Goal: Task Accomplishment & Management: Manage account settings

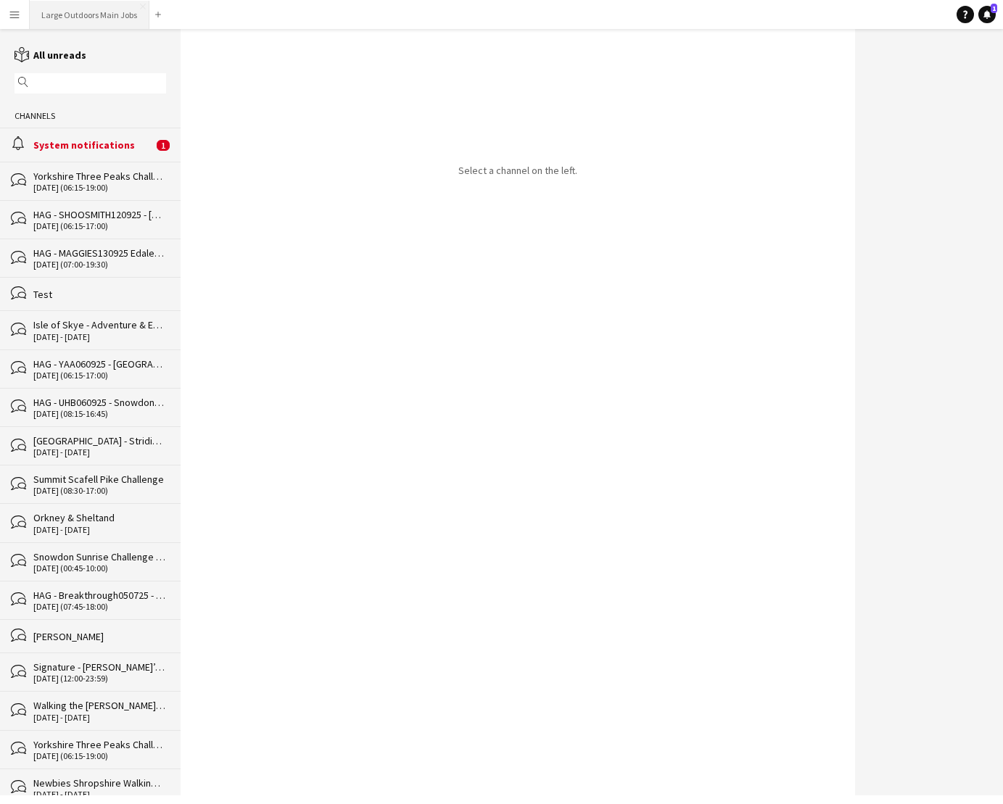
click at [75, 23] on button "Large Outdoors Main Jobs Close" at bounding box center [90, 15] width 120 height 28
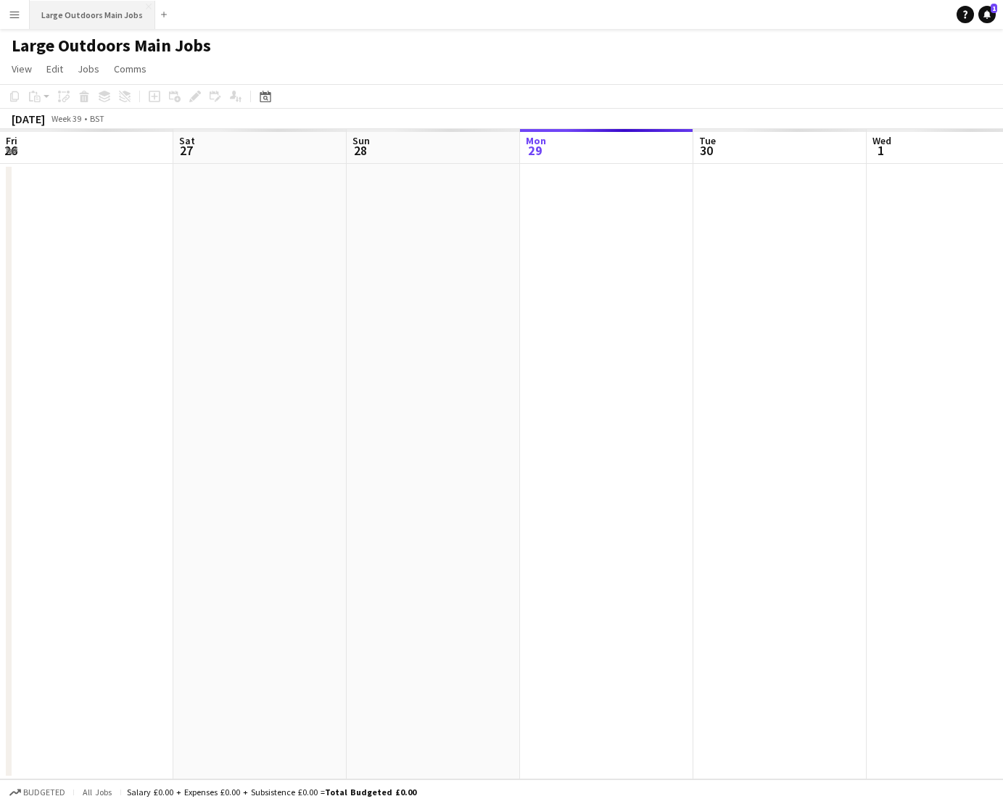
scroll to position [0, 347]
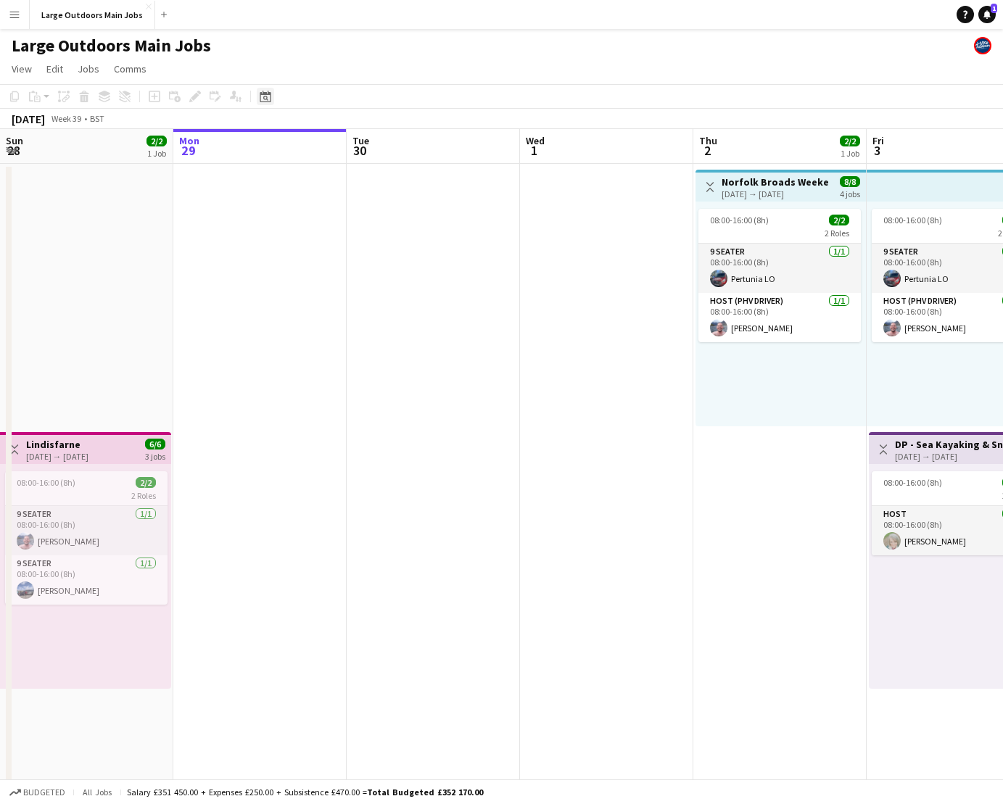
click at [268, 96] on icon "Date picker" at bounding box center [266, 97] width 12 height 12
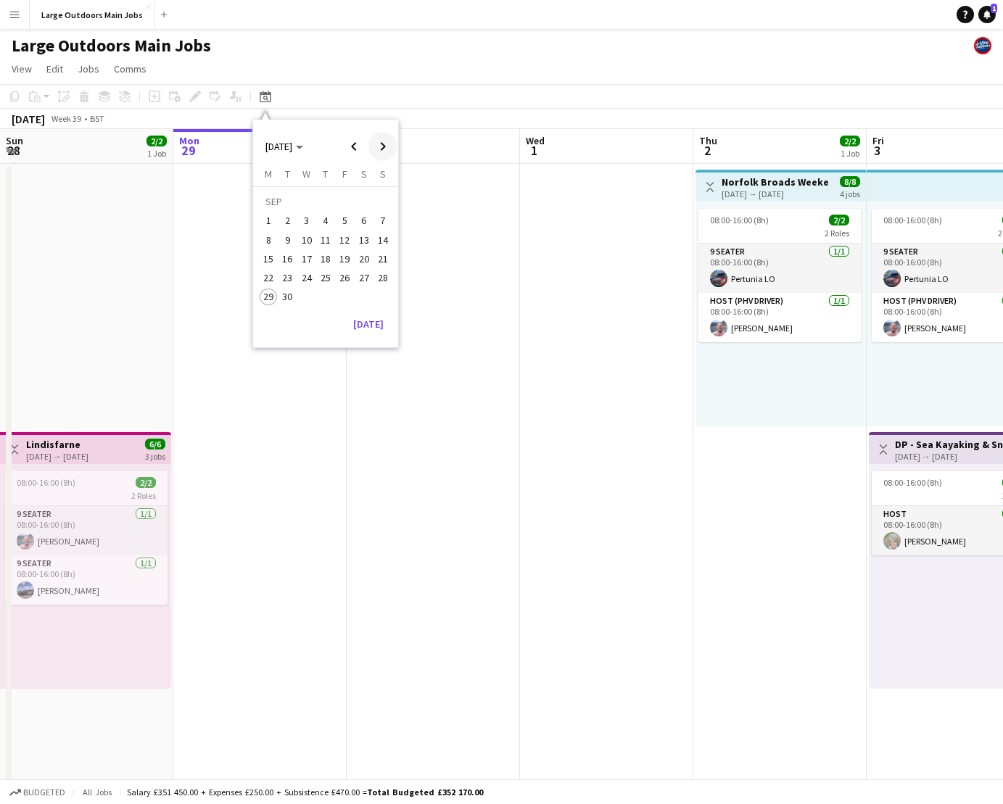
click at [376, 142] on span "Next month" at bounding box center [382, 146] width 29 height 29
click at [383, 143] on span "Next month" at bounding box center [382, 146] width 29 height 29
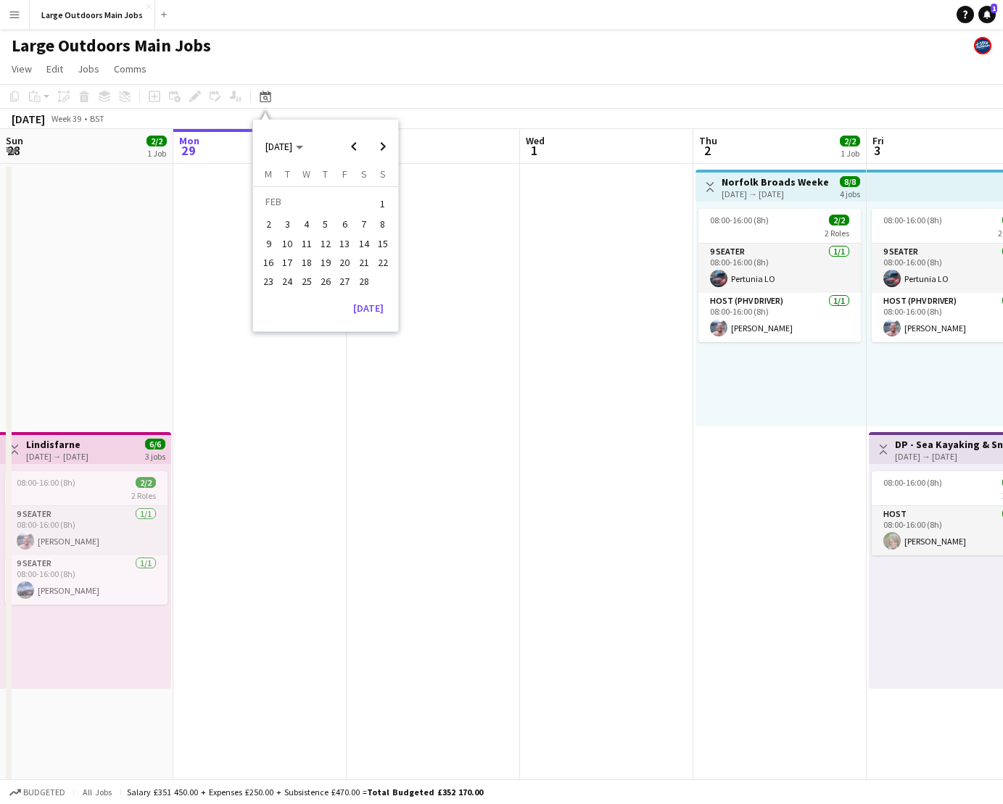
click at [362, 244] on span "14" at bounding box center [363, 243] width 17 height 17
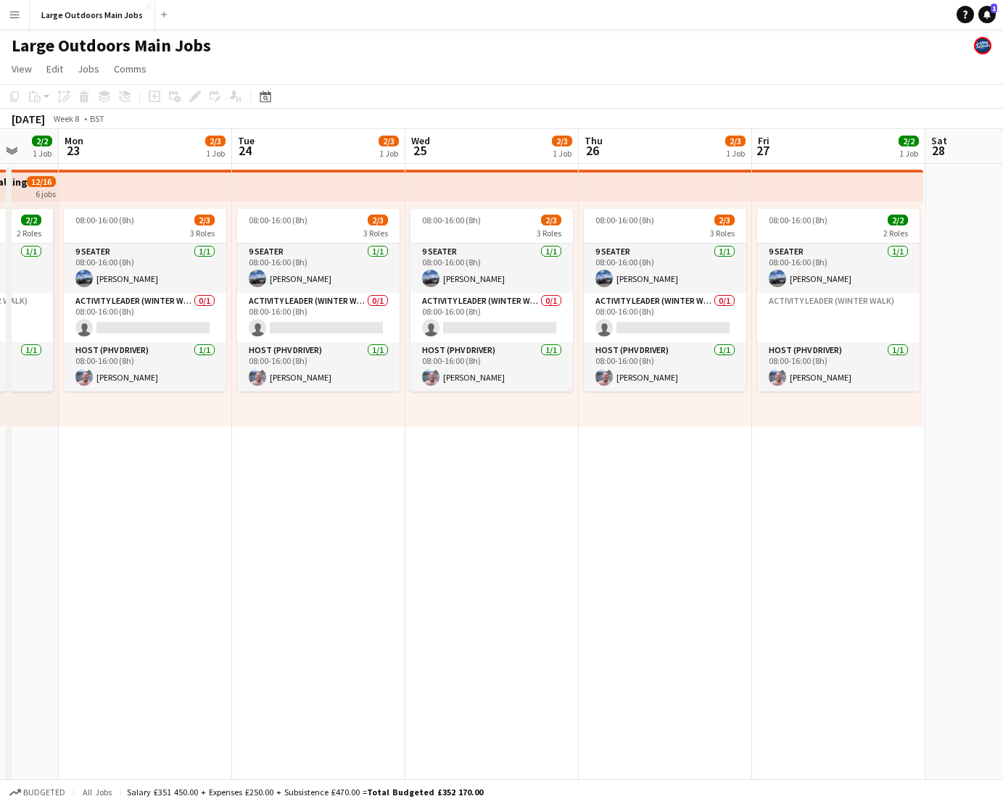
scroll to position [0, 388]
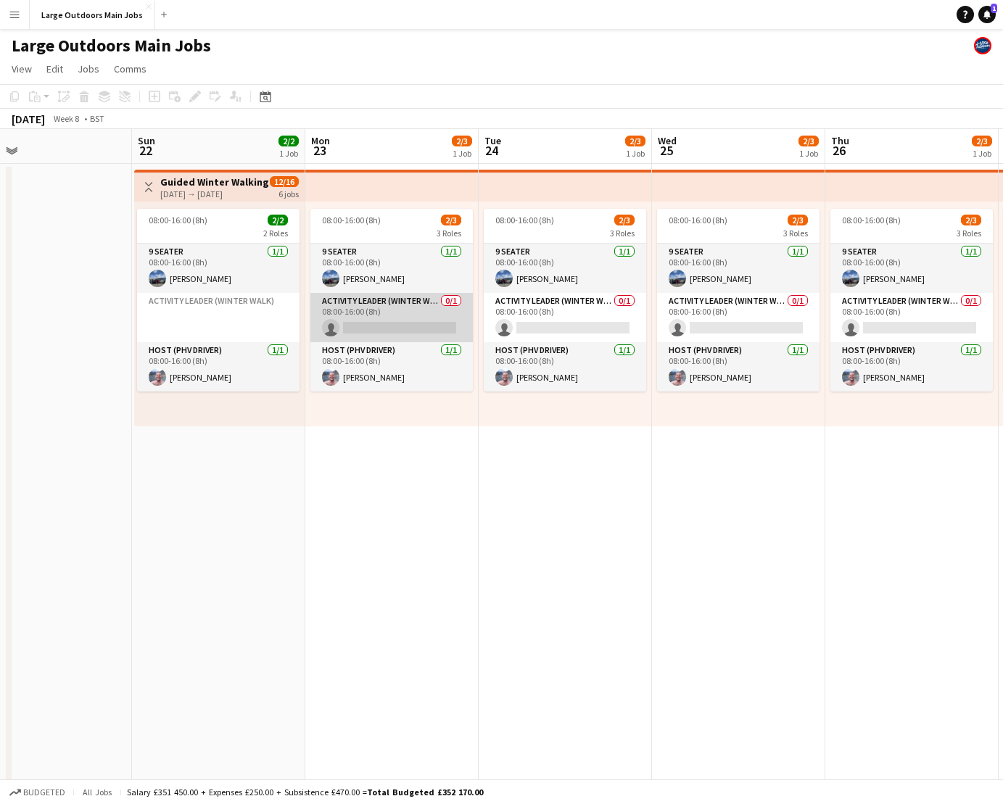
click at [374, 317] on app-card-role "Activity Leader (Winter Walk) 0/1 08:00-16:00 (8h) single-neutral-actions" at bounding box center [391, 317] width 162 height 49
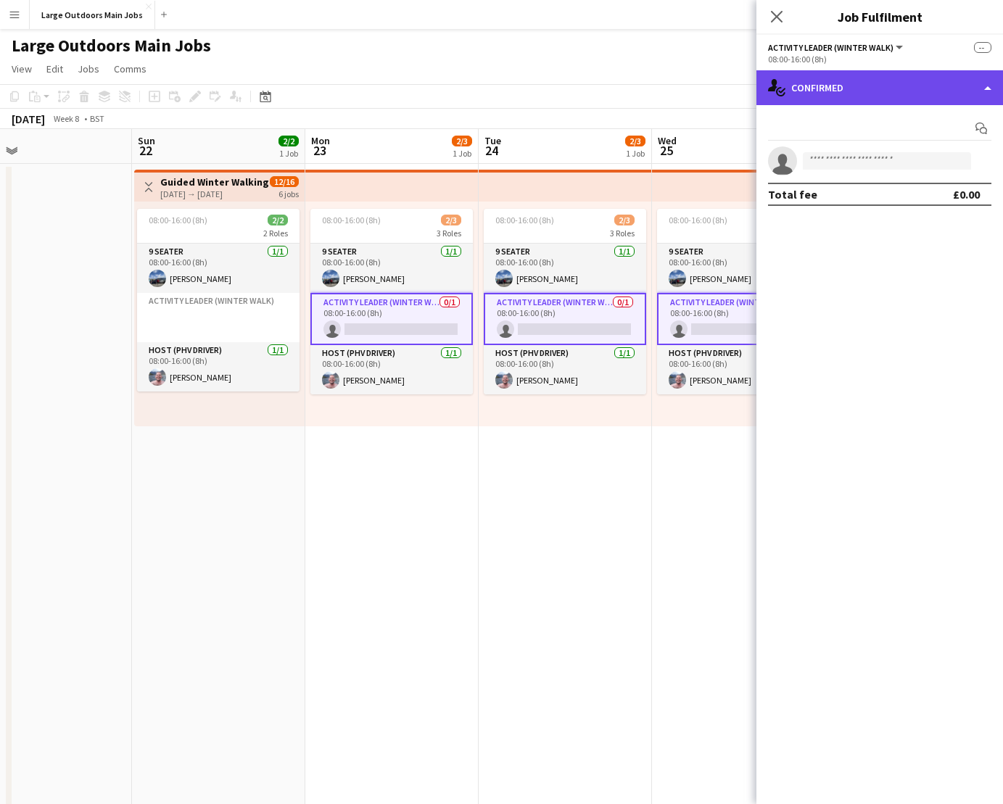
click at [887, 86] on div "single-neutral-actions-check-2 Confirmed" at bounding box center [880, 87] width 247 height 35
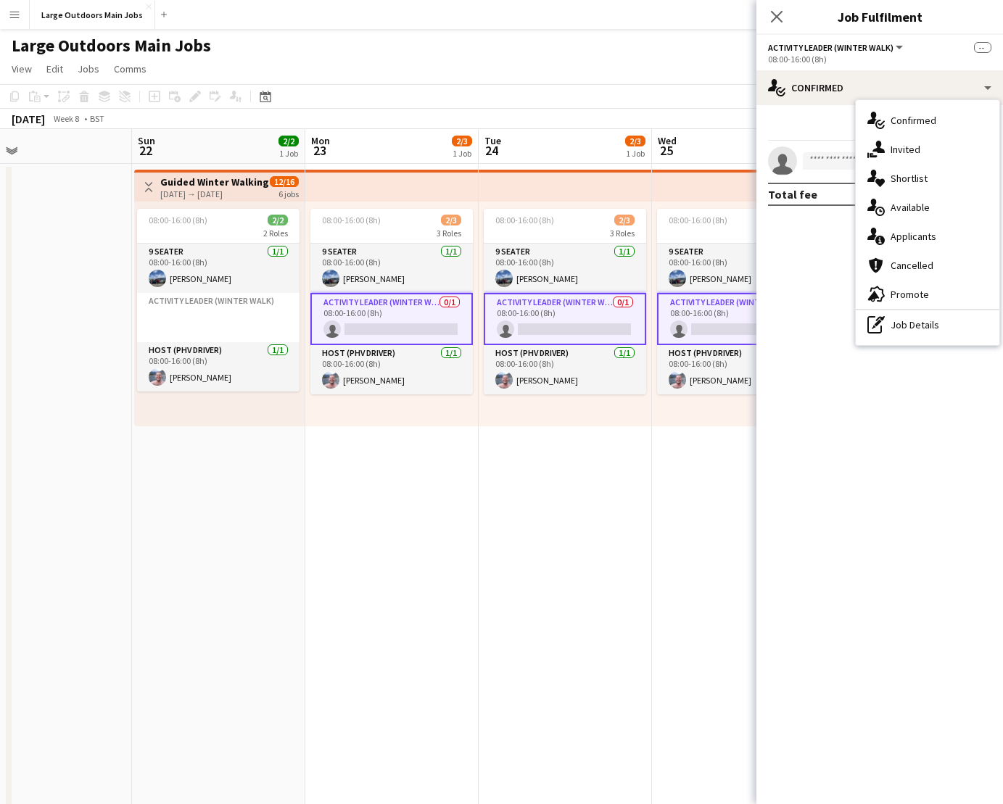
click at [497, 495] on app-date-cell "08:00-16:00 (8h) 2/3 3 Roles 9 Seater [DATE] 08:00-16:00 (8h) [PERSON_NAME] Act…" at bounding box center [565, 692] width 173 height 1056
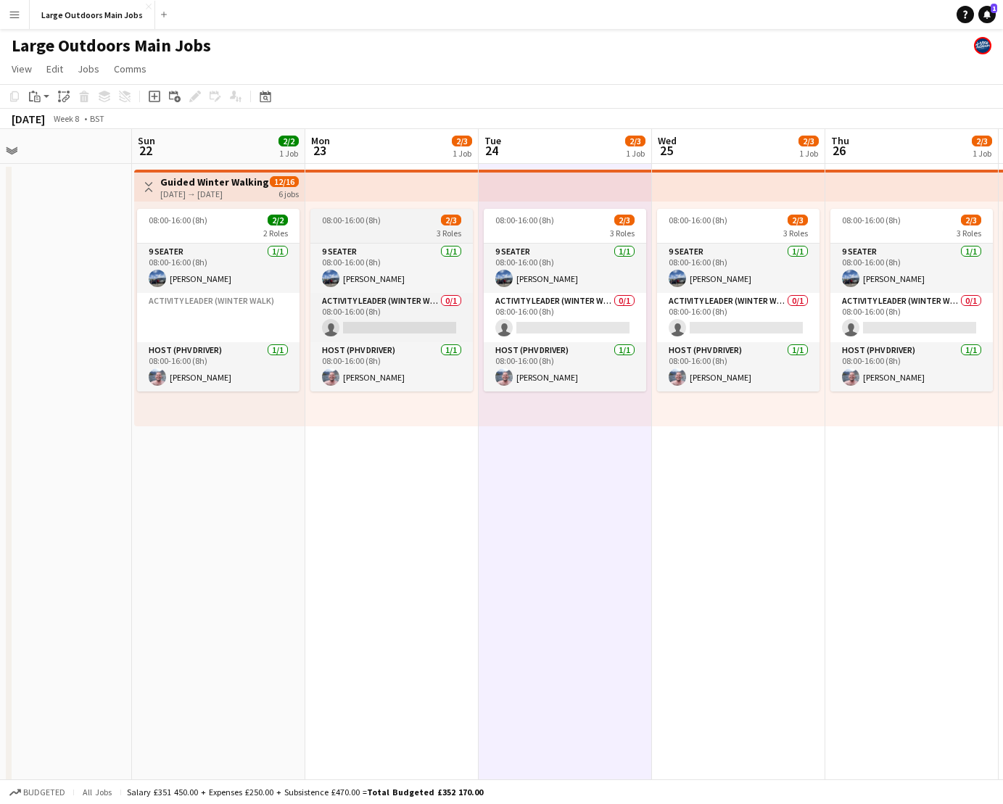
click at [372, 217] on span "08:00-16:00 (8h)" at bounding box center [351, 220] width 59 height 11
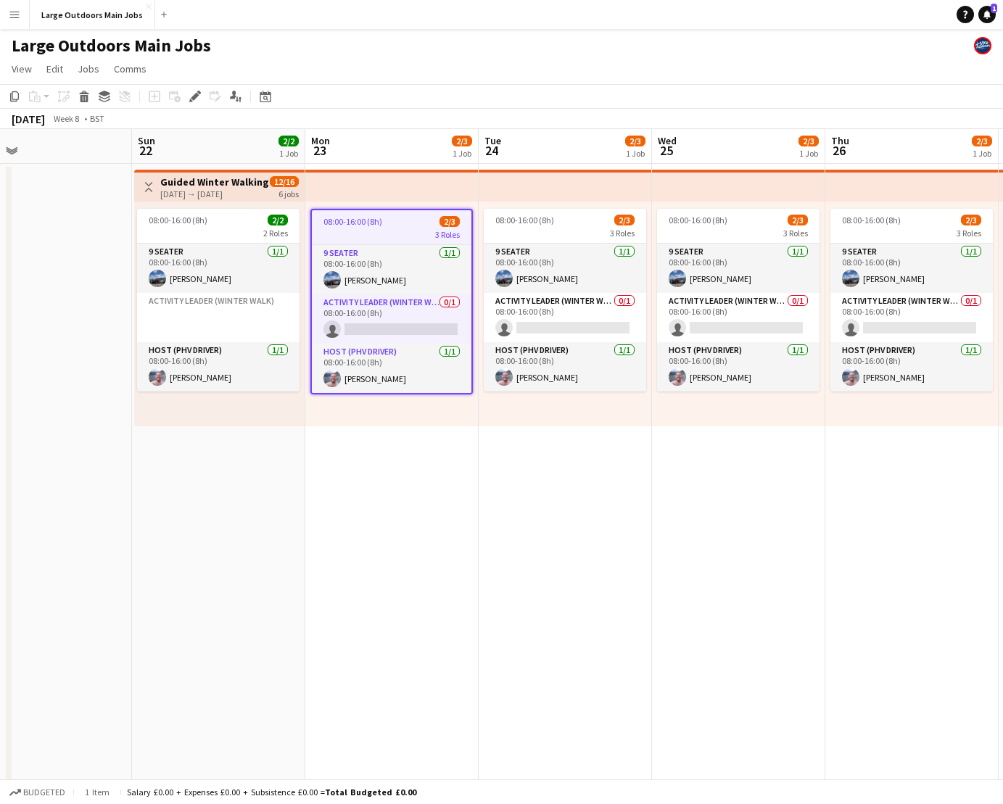
click at [221, 190] on div "[DATE] → [DATE]" at bounding box center [214, 194] width 108 height 11
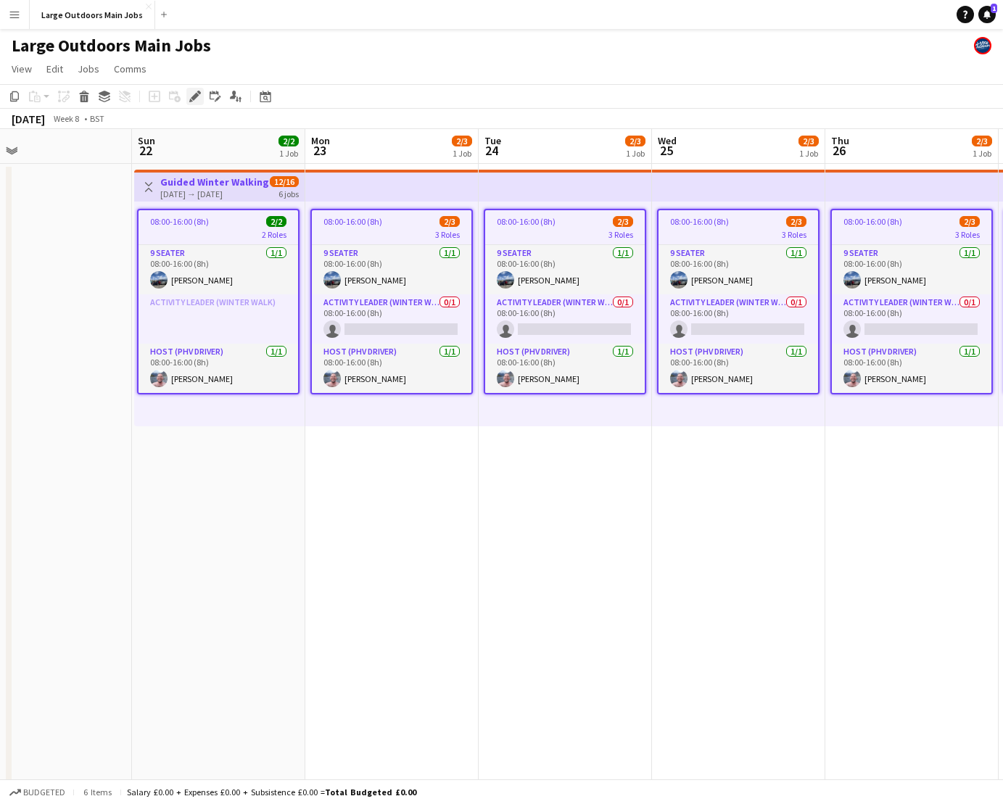
click at [194, 96] on icon at bounding box center [195, 97] width 8 height 8
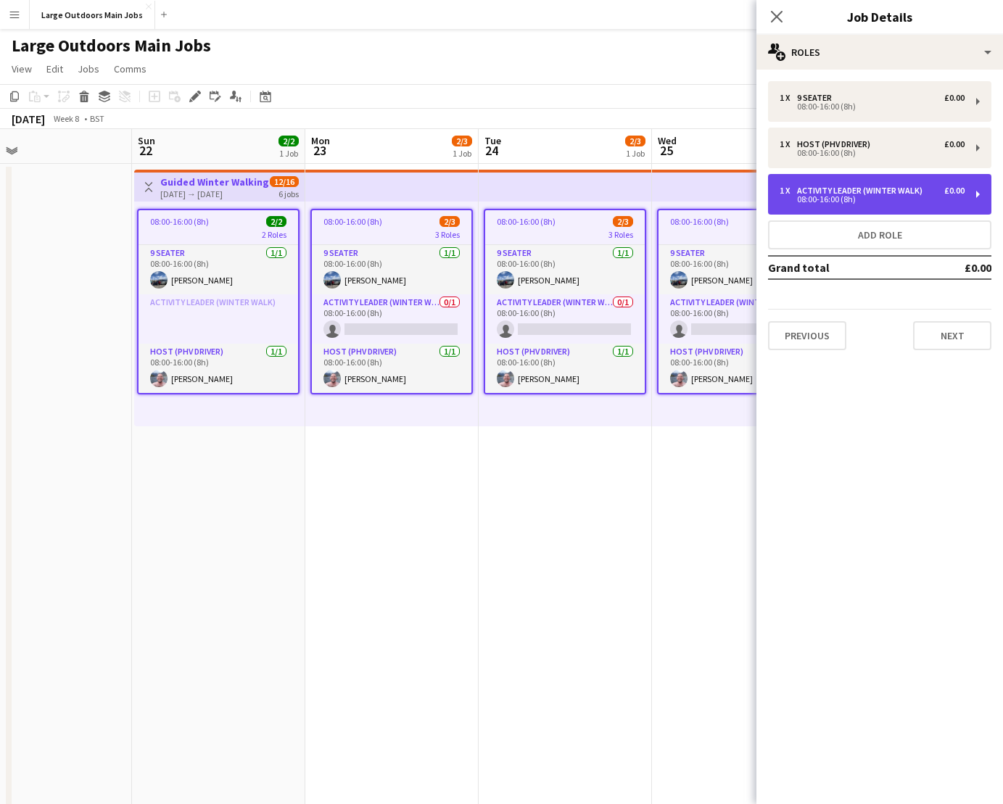
click at [875, 193] on div "Activity Leader (Winter Walk)" at bounding box center [862, 191] width 131 height 10
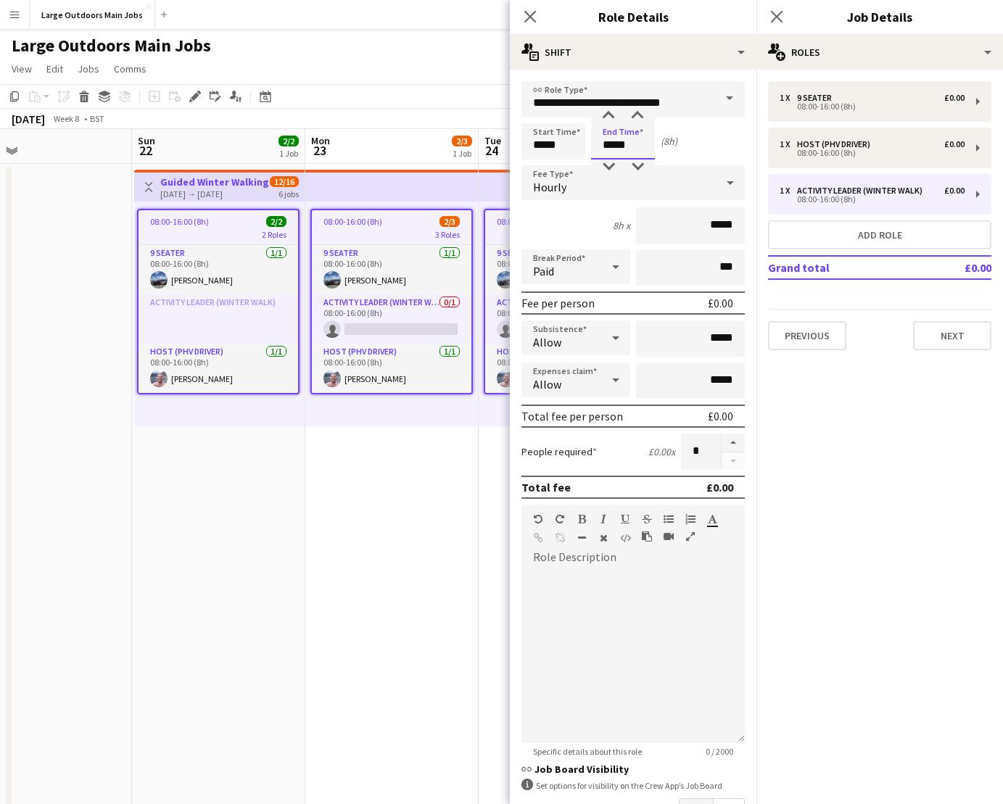
click at [608, 146] on input "*****" at bounding box center [623, 141] width 64 height 36
type input "*****"
click at [733, 181] on icon at bounding box center [730, 183] width 7 height 4
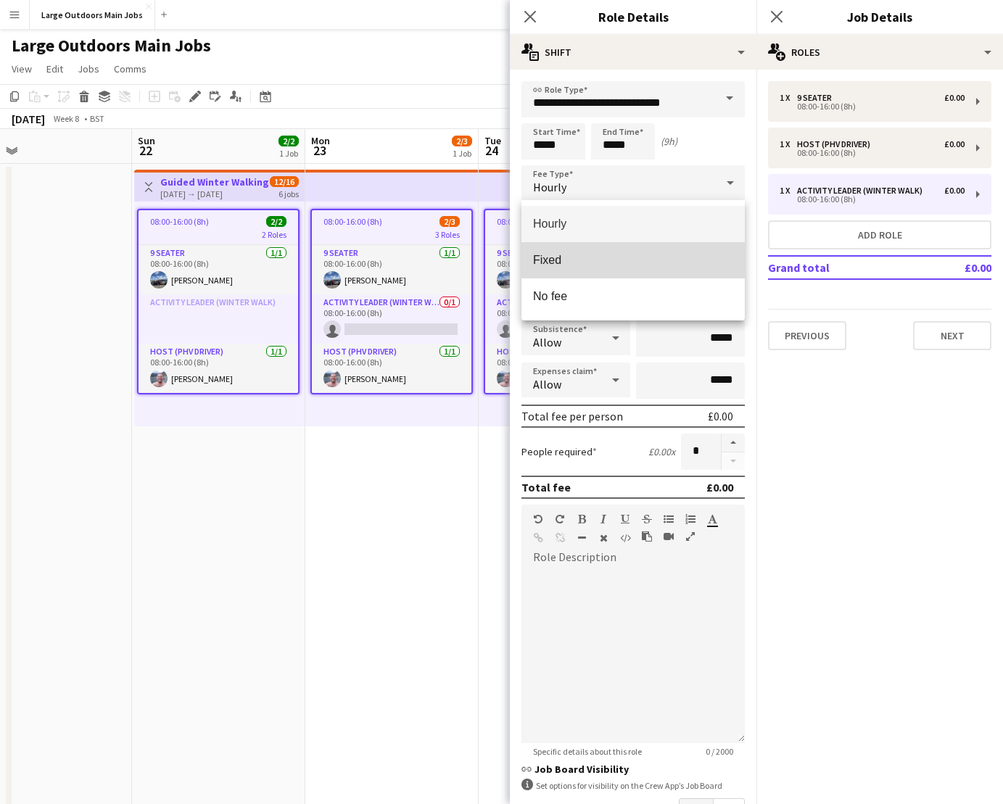
click at [601, 259] on span "Fixed" at bounding box center [633, 260] width 200 height 14
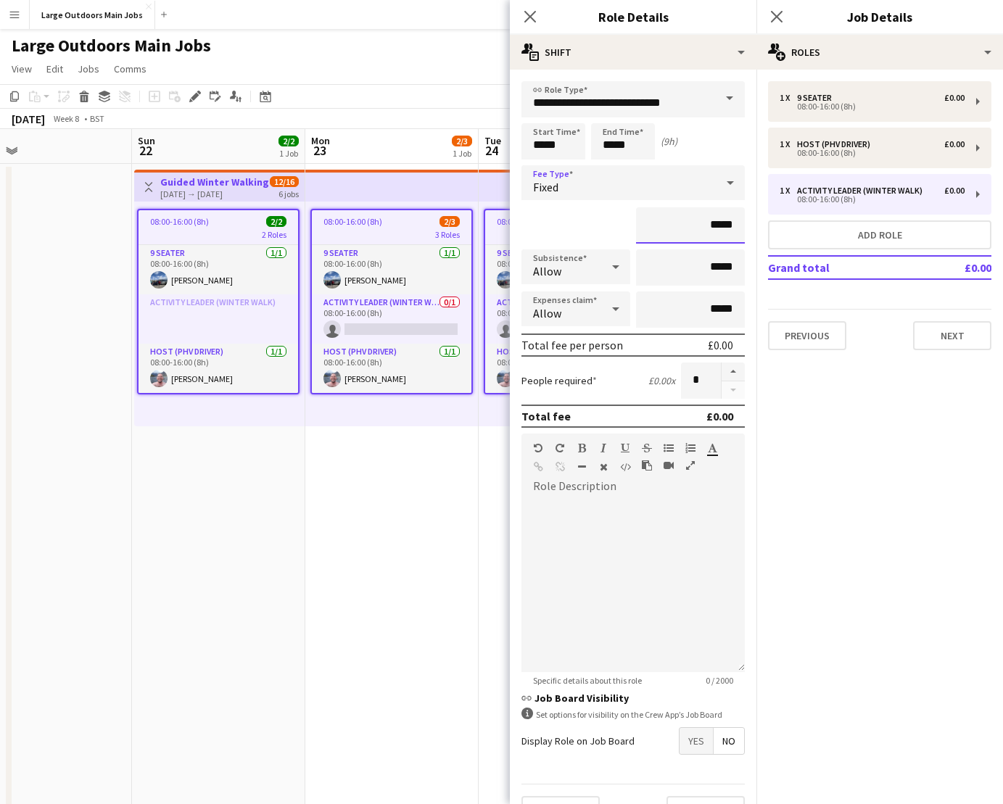
click at [721, 223] on input "*****" at bounding box center [690, 225] width 109 height 36
type input "****"
click at [800, 558] on mat-expansion-panel "pencil3 General details 1 x 9 Seater £0.00 08:00-16:00 (8h) 1 x Host (PHV Drive…" at bounding box center [880, 437] width 247 height 735
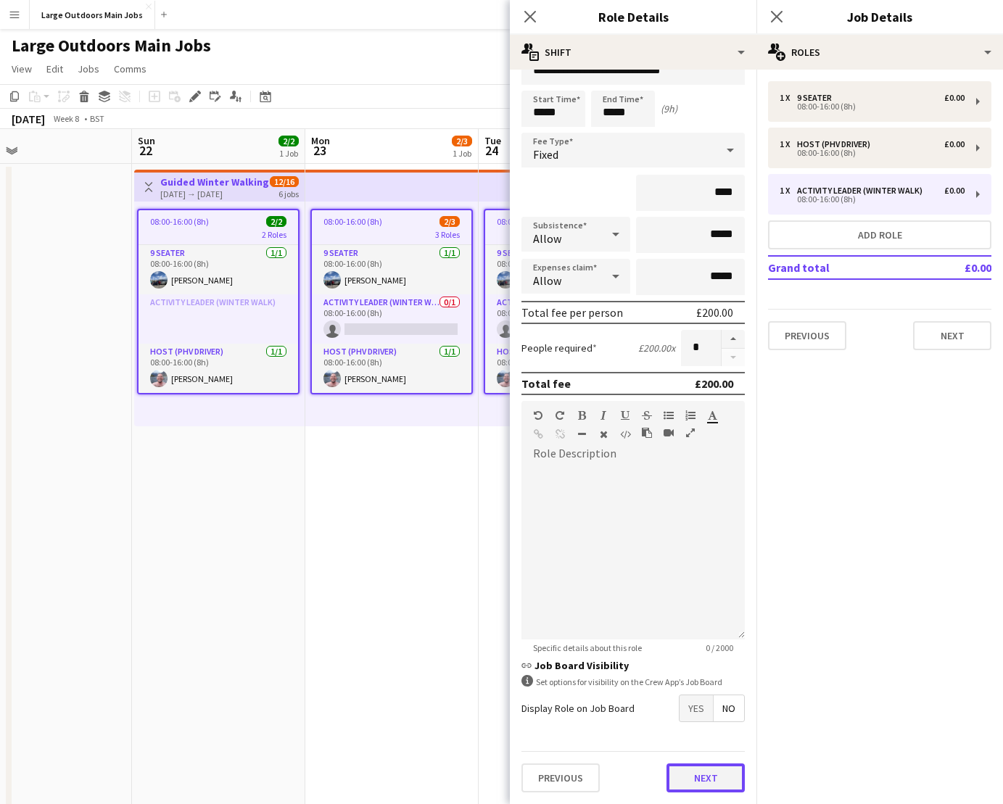
click at [703, 774] on button "Next" at bounding box center [706, 778] width 78 height 29
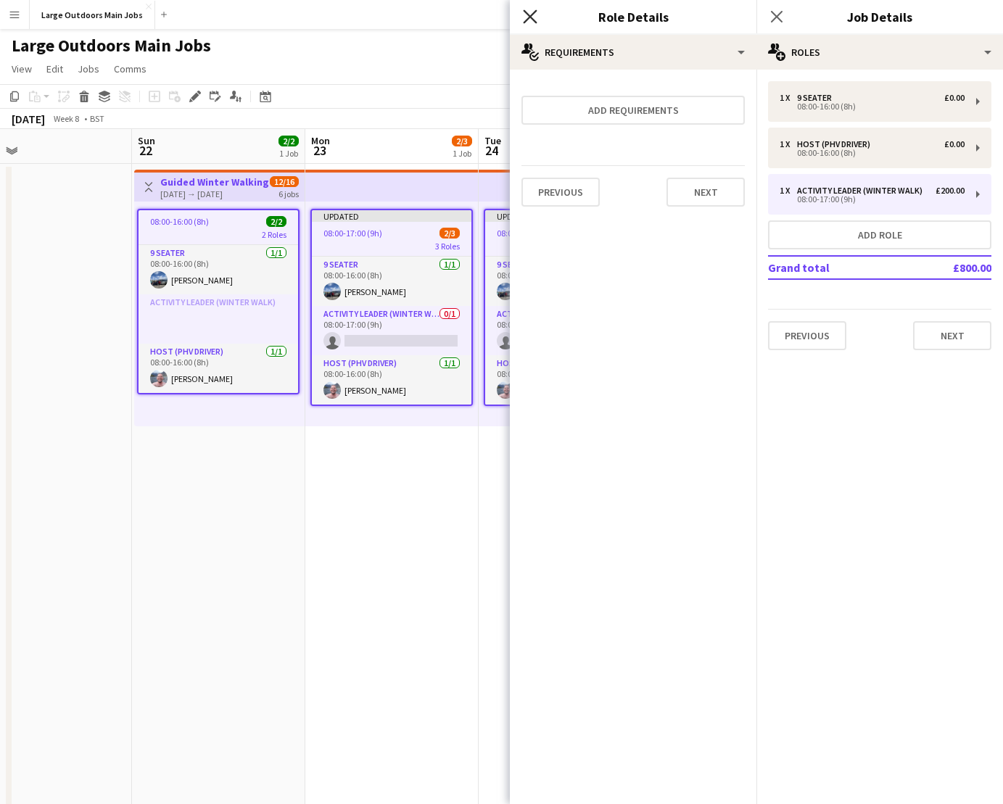
click at [534, 15] on icon "Close pop-in" at bounding box center [530, 16] width 14 height 14
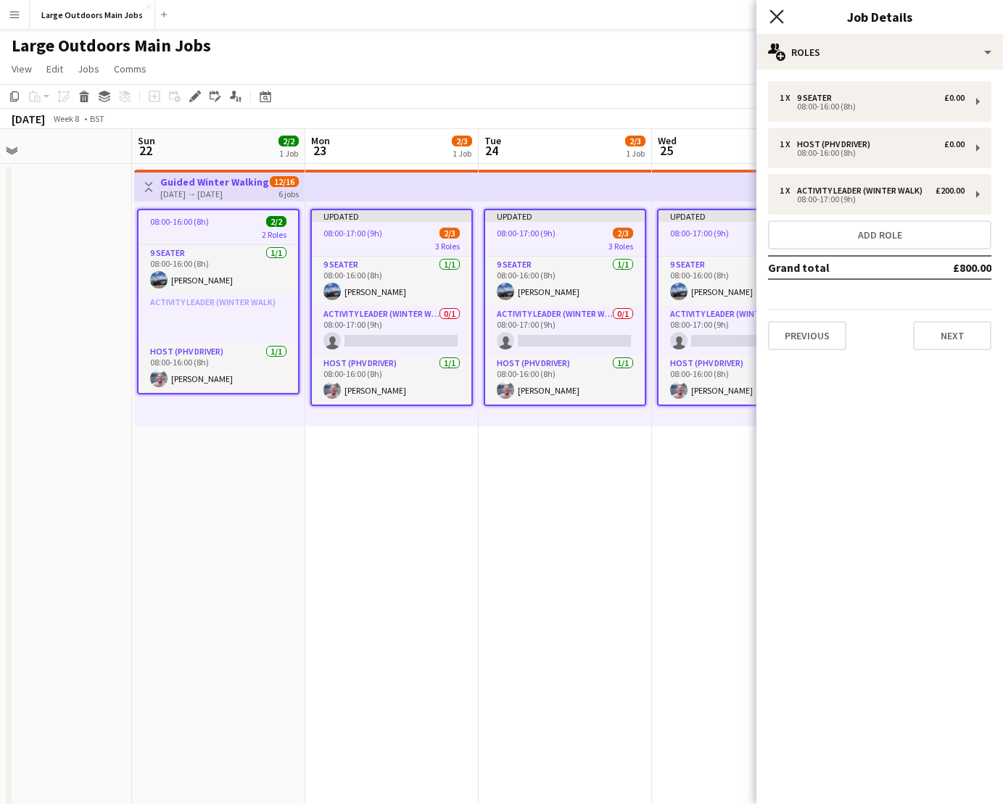
click at [775, 12] on icon "Close pop-in" at bounding box center [777, 16] width 14 height 14
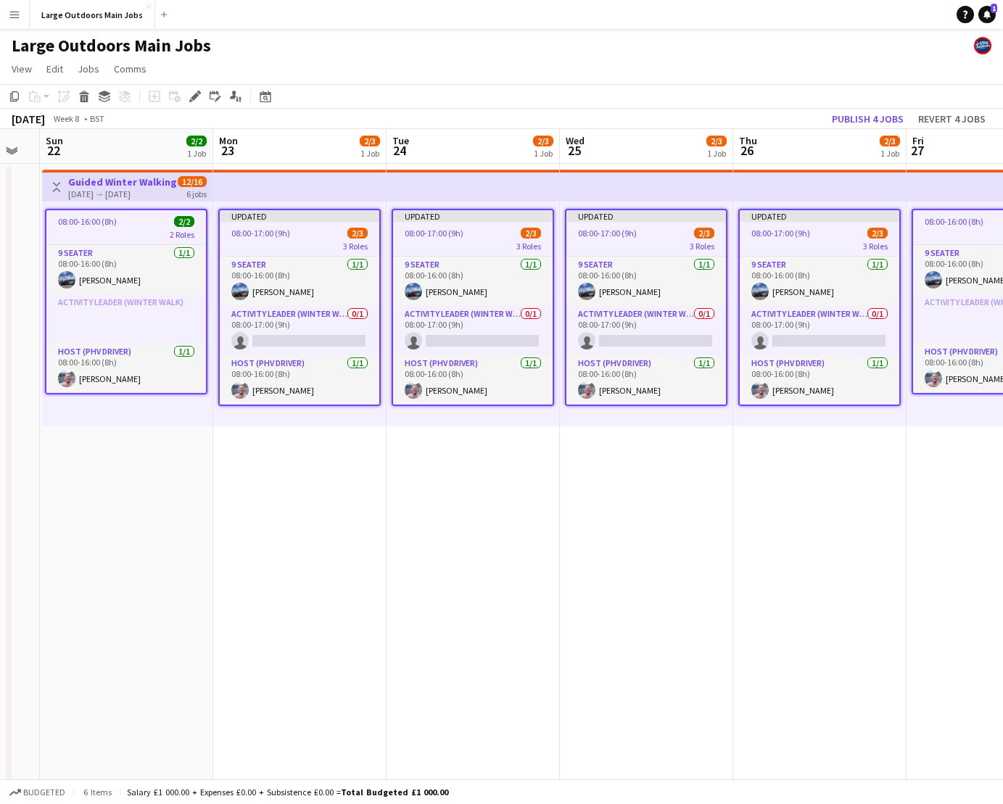
scroll to position [0, 463]
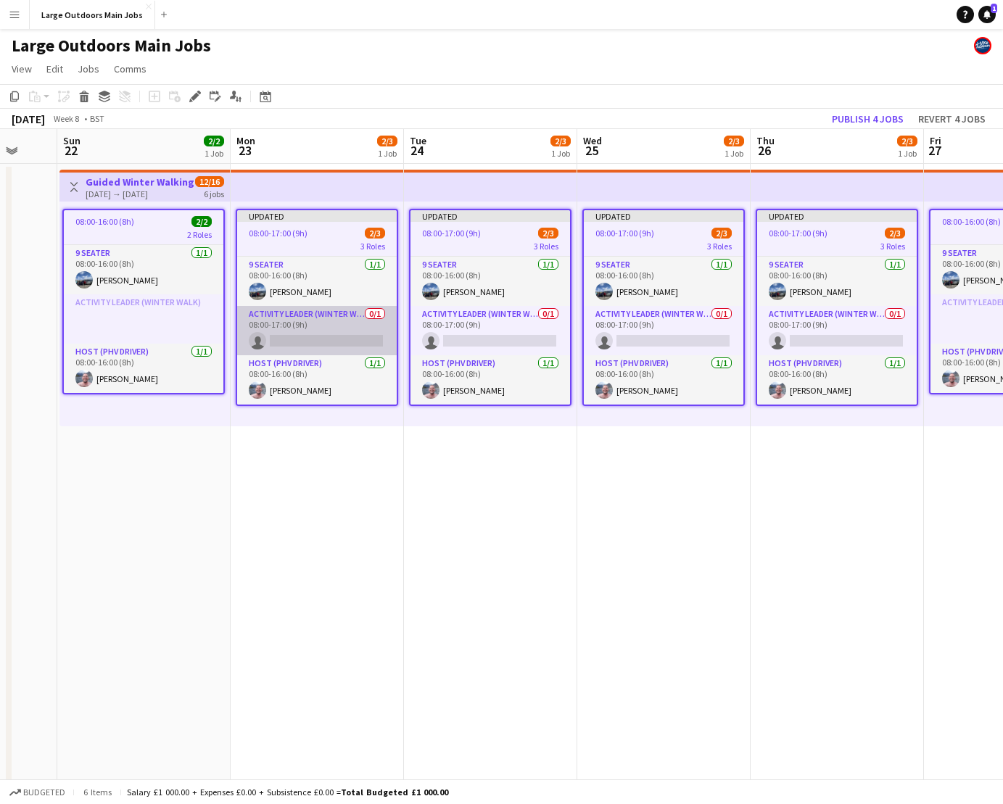
click at [340, 339] on app-card-role "Activity Leader (Winter Walk) 0/1 08:00-17:00 (9h) single-neutral-actions" at bounding box center [317, 330] width 160 height 49
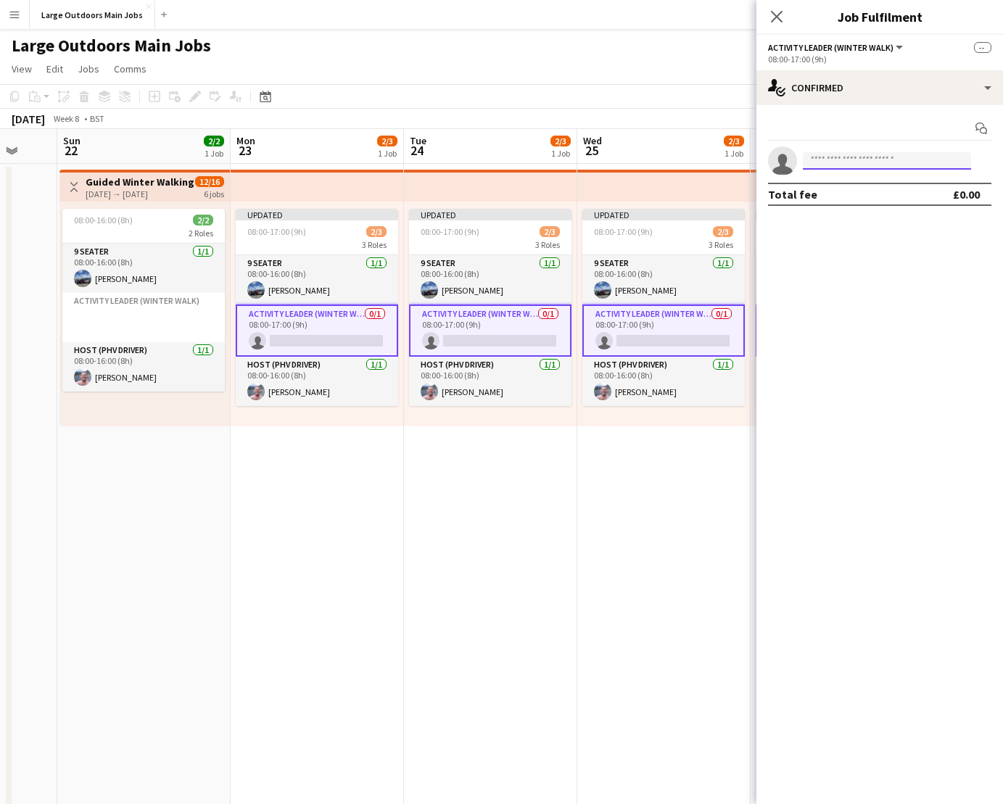
click at [874, 161] on input at bounding box center [887, 160] width 168 height 17
type input "*****"
click at [846, 200] on span "[PHONE_NUMBER]" at bounding box center [887, 205] width 145 height 12
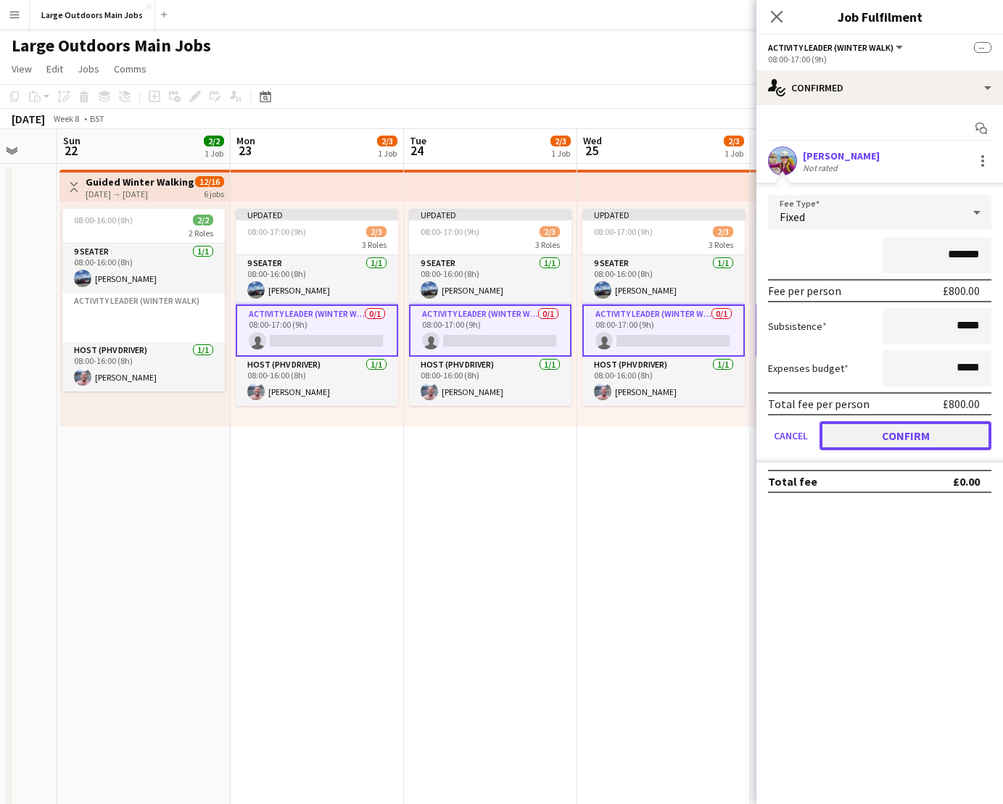
click at [894, 435] on button "Confirm" at bounding box center [906, 435] width 172 height 29
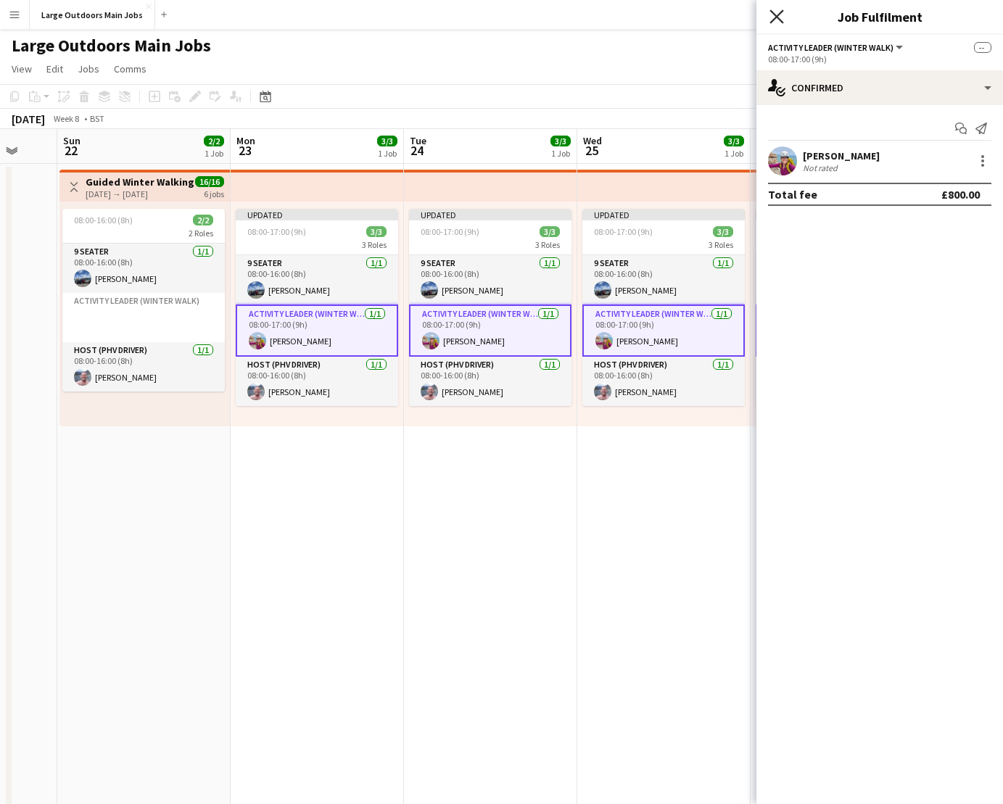
click at [780, 14] on icon "Close pop-in" at bounding box center [777, 16] width 14 height 14
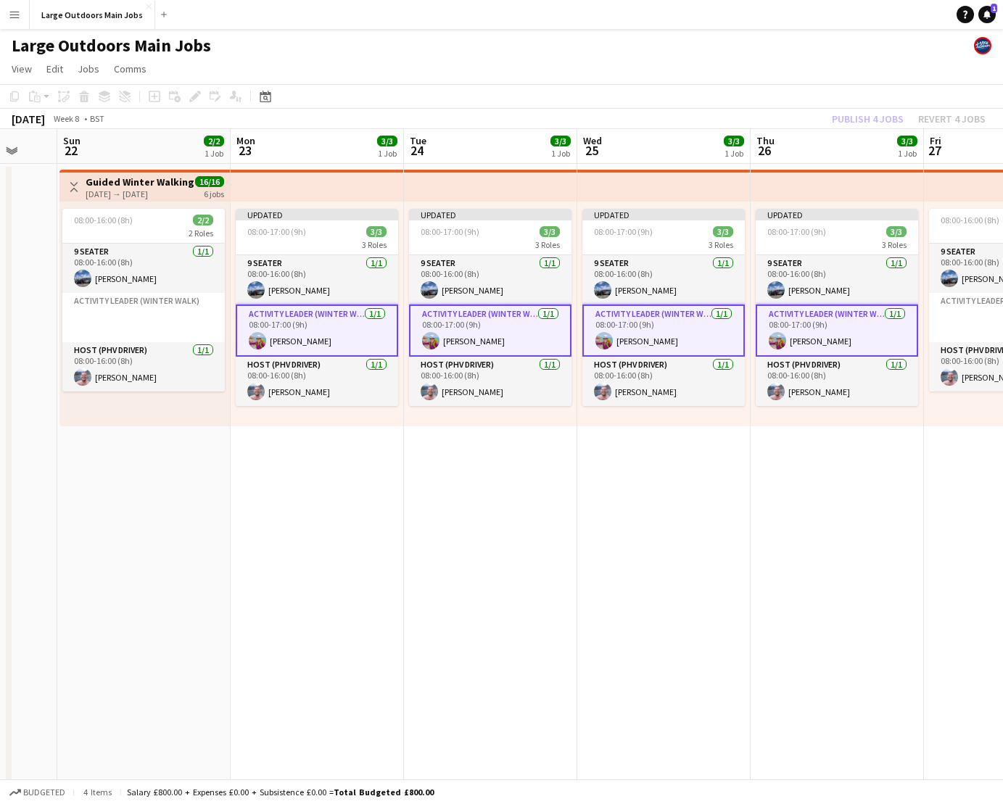
click at [856, 114] on div "Publish 4 jobs Revert 4 jobs" at bounding box center [909, 119] width 189 height 19
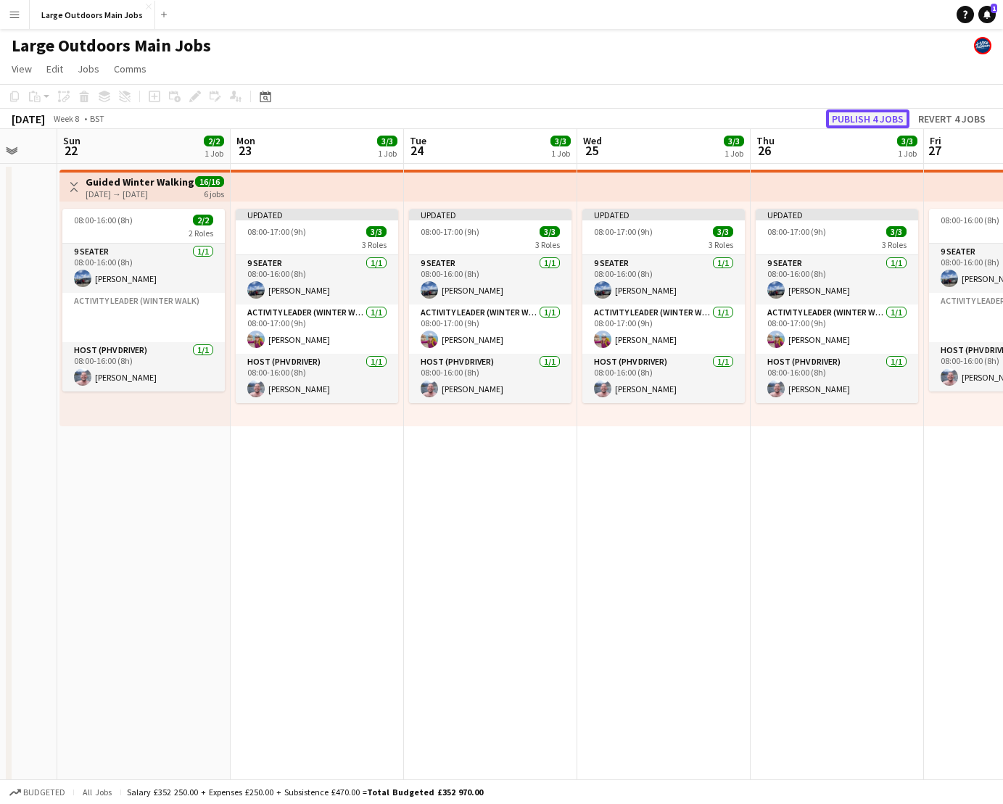
click at [861, 117] on button "Publish 4 jobs" at bounding box center [867, 119] width 83 height 19
